Goal: Transaction & Acquisition: Purchase product/service

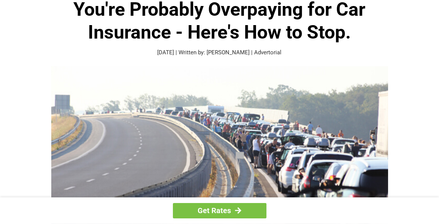
scroll to position [60, 0]
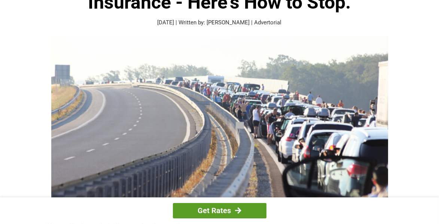
click at [204, 212] on link "Get Rates" at bounding box center [220, 210] width 94 height 15
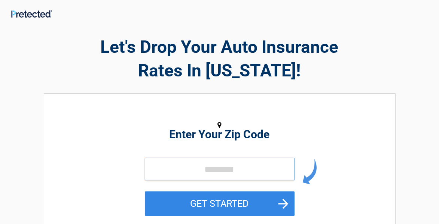
click at [169, 169] on input "tel" at bounding box center [220, 169] width 150 height 22
type input "*****"
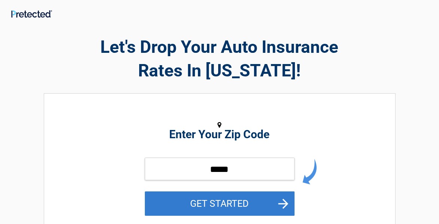
click at [208, 208] on button "GET STARTED" at bounding box center [220, 203] width 150 height 24
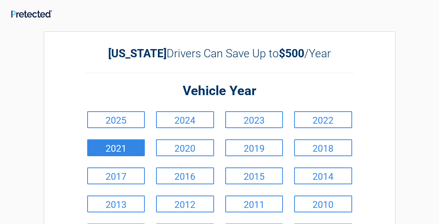
click at [109, 143] on link "2021" at bounding box center [116, 147] width 58 height 17
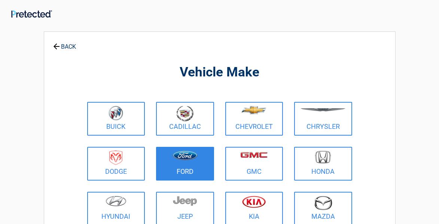
click at [185, 168] on link "Ford" at bounding box center [185, 164] width 58 height 34
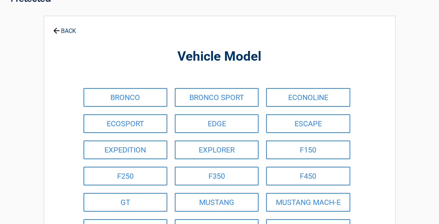
scroll to position [30, 0]
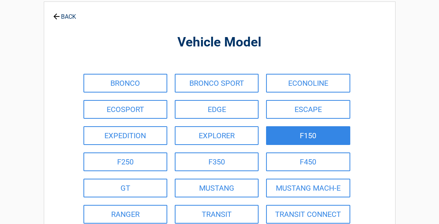
click at [285, 136] on link "F150" at bounding box center [308, 135] width 84 height 19
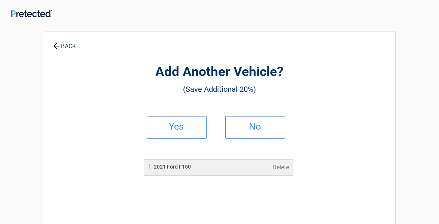
scroll to position [0, 0]
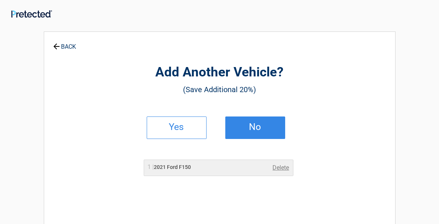
click at [259, 130] on h2 "No" at bounding box center [255, 126] width 44 height 5
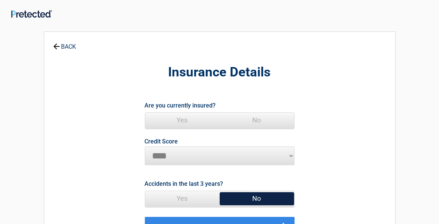
click at [184, 121] on span "Yes" at bounding box center [182, 120] width 75 height 15
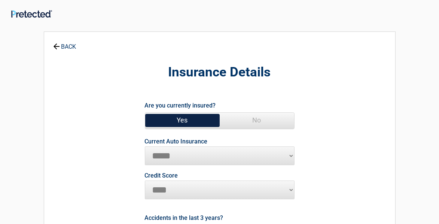
click at [64, 43] on link "BACK" at bounding box center [65, 43] width 26 height 13
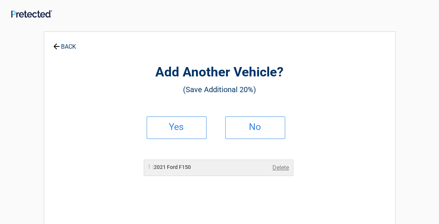
click at [64, 43] on link "BACK" at bounding box center [65, 43] width 26 height 13
